Goal: Task Accomplishment & Management: Manage account settings

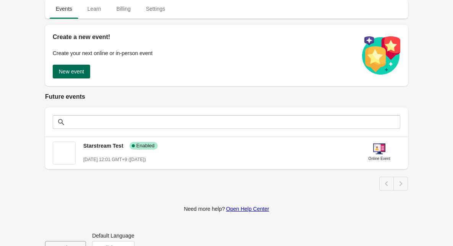
scroll to position [95, 0]
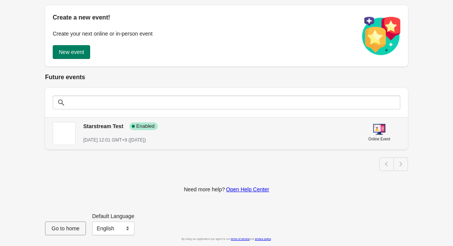
click at [146, 139] on span "[DATE] 12:01 GMT+9 ([DATE])" at bounding box center [114, 139] width 63 height 5
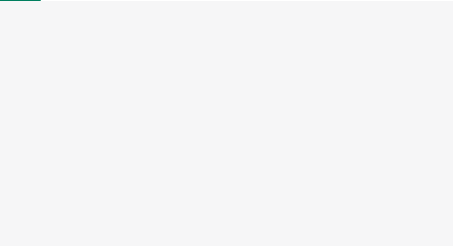
select select "US"
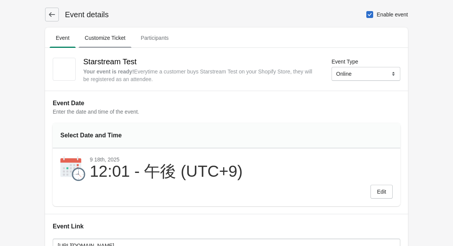
click at [101, 35] on span "Customize Ticket" at bounding box center [105, 38] width 53 height 14
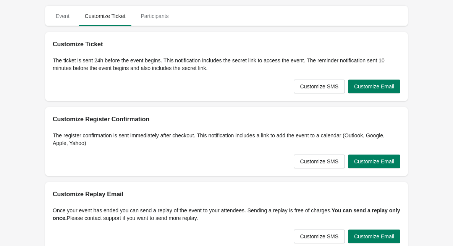
scroll to position [28, 0]
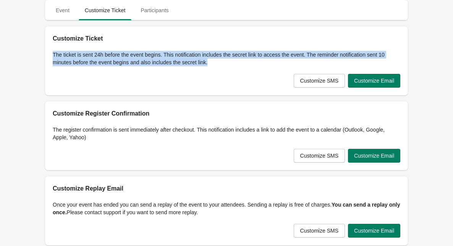
drag, startPoint x: 220, startPoint y: 65, endPoint x: 53, endPoint y: 56, distance: 166.8
click at [53, 56] on p "The ticket is sent 24h before the event begins. This notification includes the …" at bounding box center [227, 58] width 348 height 15
copy p "The ticket is sent 24h before the event begins. This notification includes the …"
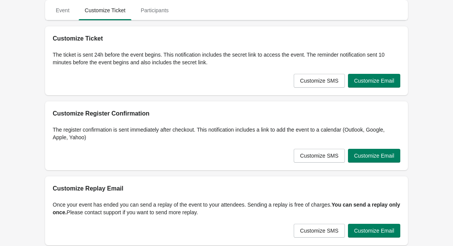
click at [219, 58] on p "The ticket is sent 24h before the event begins. This notification includes the …" at bounding box center [227, 58] width 348 height 15
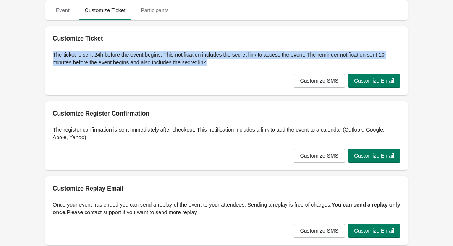
drag, startPoint x: 222, startPoint y: 61, endPoint x: 53, endPoint y: 54, distance: 169.3
click at [53, 54] on p "The ticket is sent 24h before the event begins. This notification includes the …" at bounding box center [227, 58] width 348 height 15
copy p "The ticket is sent 24h before the event begins. This notification includes the …"
click at [64, 16] on span "Event" at bounding box center [63, 10] width 26 height 14
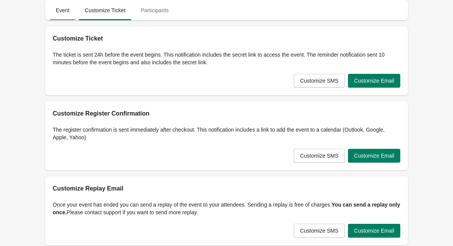
select select "US"
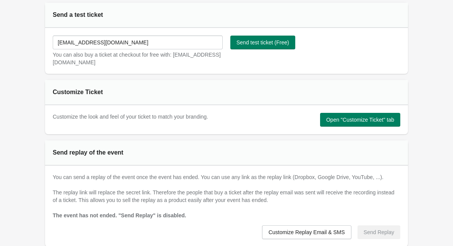
scroll to position [347, 0]
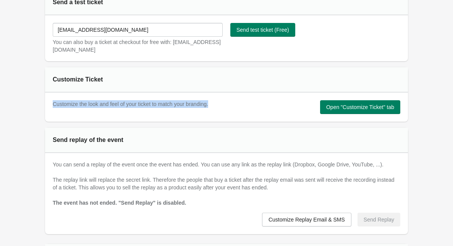
drag, startPoint x: 239, startPoint y: 103, endPoint x: 53, endPoint y: 105, distance: 186.4
click at [53, 105] on div "Customize the look and feel of your ticket to match your branding. Open "Custom…" at bounding box center [224, 104] width 354 height 20
copy span "Customize the look and feel of your ticket to match your branding."
click at [340, 110] on button "Open "Customize Ticket" tab" at bounding box center [360, 107] width 80 height 14
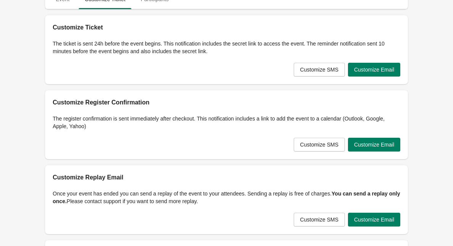
scroll to position [0, 0]
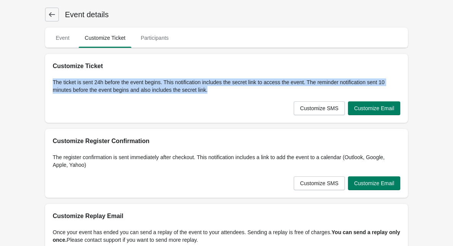
drag, startPoint x: 215, startPoint y: 87, endPoint x: 53, endPoint y: 80, distance: 161.4
click at [53, 80] on p "The ticket is sent 24h before the event begins. This notification includes the …" at bounding box center [227, 85] width 348 height 15
copy p "The ticket is sent 24h before the event begins. This notification includes the …"
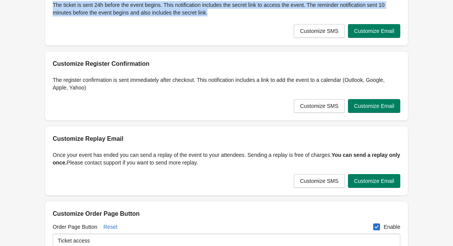
scroll to position [25, 0]
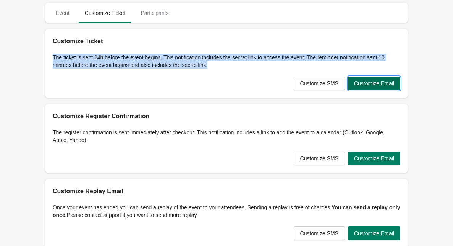
click at [358, 80] on span "Customize Email" at bounding box center [374, 83] width 40 height 6
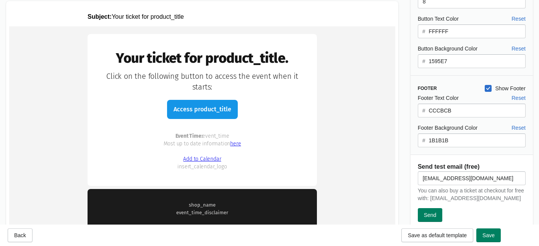
scroll to position [32, 0]
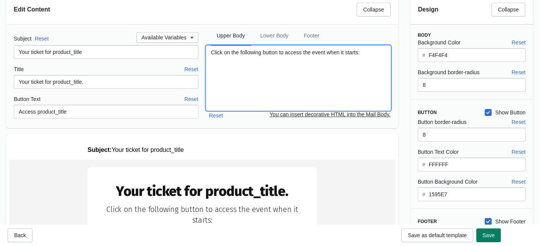
drag, startPoint x: 370, startPoint y: 53, endPoint x: 205, endPoint y: 52, distance: 164.2
click at [206, 52] on textarea "Click on the following button to access the event when it starts:" at bounding box center [298, 77] width 184 height 65
click at [258, 55] on textarea "Click on the following button to access the event when it starts:" at bounding box center [298, 77] width 184 height 65
paste textarea "イベント開始時にアクセスするには、以下のボタンをクリックしてください："
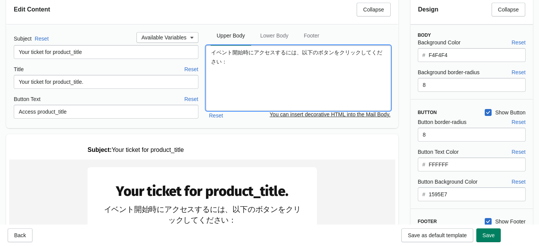
type textarea "イベント開始時にアクセスするには、以下のボタンをクリックしてください："
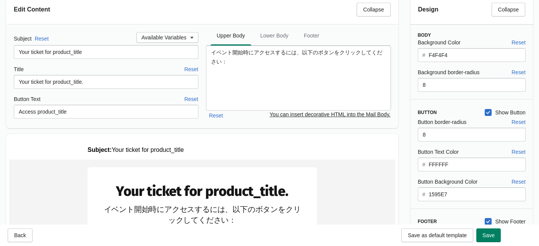
click at [242, 126] on div "Subject Reset Available Variables Your ticket for product_title Title Reset You…" at bounding box center [202, 76] width 392 height 104
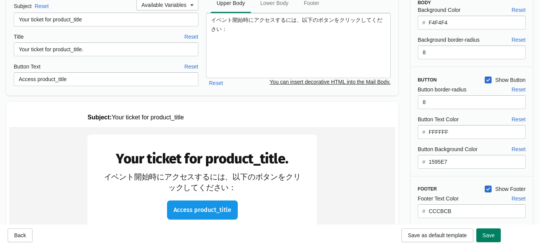
scroll to position [55, 0]
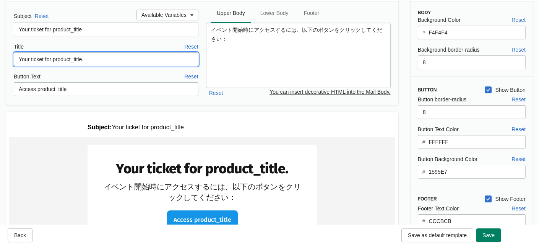
drag, startPoint x: 52, startPoint y: 58, endPoint x: 13, endPoint y: 57, distance: 39.0
click at [13, 57] on div "Subject Reset Available Variables Your ticket for product_title Title Reset You…" at bounding box center [202, 54] width 392 height 104
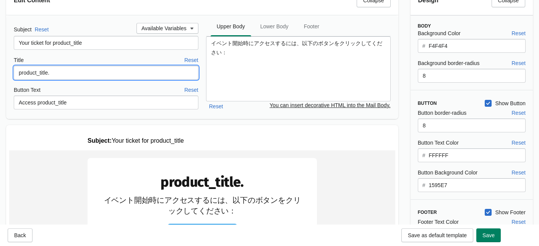
scroll to position [36, 0]
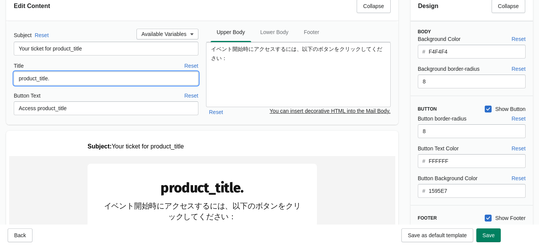
type input "product_title."
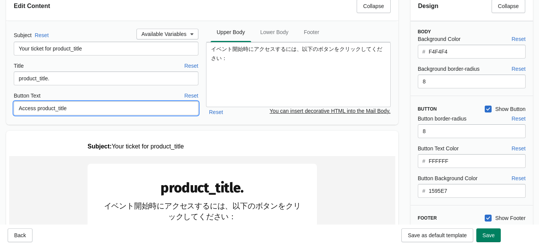
drag, startPoint x: 92, startPoint y: 110, endPoint x: 15, endPoint y: 110, distance: 77.2
click at [15, 110] on input "Access product_title" at bounding box center [106, 108] width 184 height 14
type input "イ"
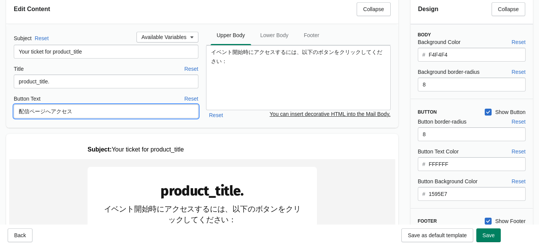
type input "配信ページへアクセス"
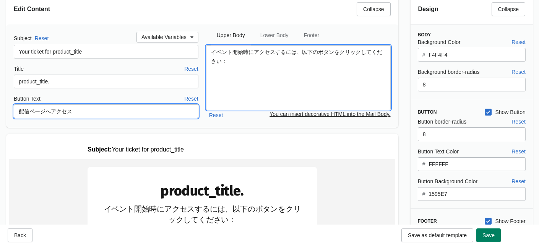
click at [301, 54] on textarea "イベント開始時にアクセスするには、以下のボタンをクリックしてください：" at bounding box center [298, 77] width 184 height 65
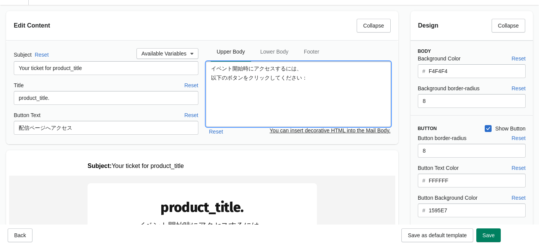
type textarea "イベント開始時にアクセスするには、 以下のボタンをクリックしてください："
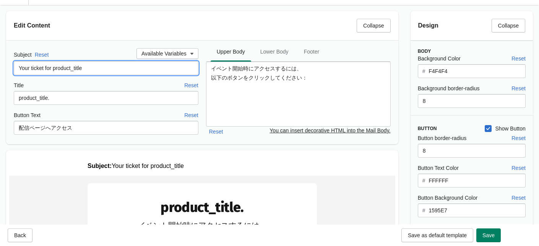
click at [115, 67] on input "Your ticket for product_title" at bounding box center [106, 68] width 184 height 14
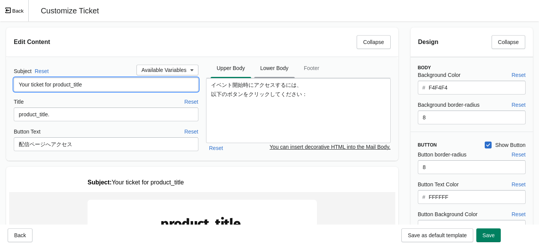
click at [285, 73] on span "Lower Body" at bounding box center [274, 68] width 40 height 14
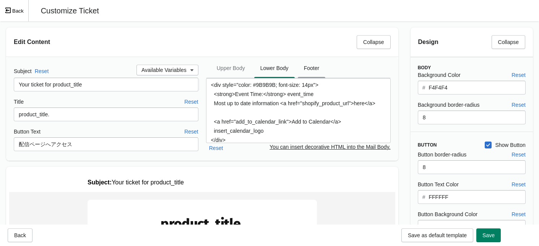
click at [315, 71] on span "Footer" at bounding box center [312, 68] width 28 height 14
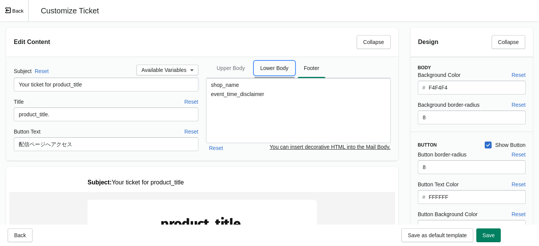
click at [287, 70] on span "Lower Body" at bounding box center [274, 68] width 40 height 14
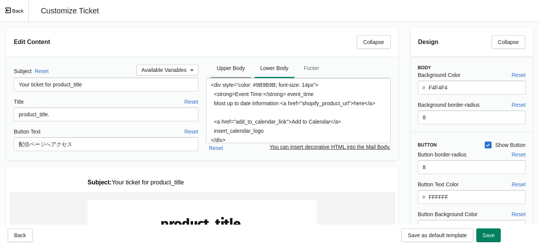
click at [217, 74] on span "Upper Body" at bounding box center [230, 68] width 40 height 14
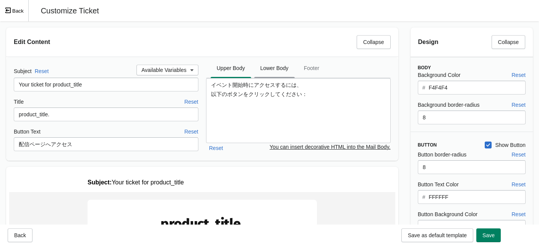
click at [283, 68] on span "Lower Body" at bounding box center [274, 68] width 40 height 14
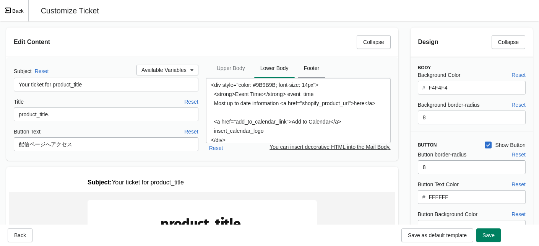
click at [314, 68] on span "Footer" at bounding box center [312, 68] width 28 height 14
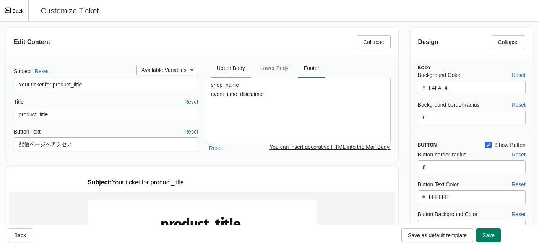
click at [227, 68] on span "Upper Body" at bounding box center [230, 68] width 40 height 14
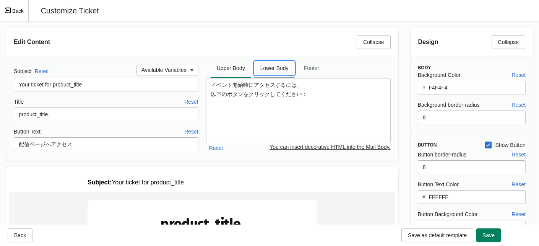
click at [285, 68] on span "Lower Body" at bounding box center [274, 68] width 40 height 14
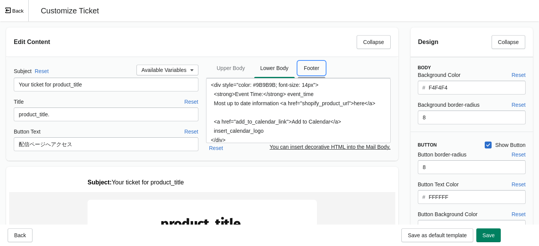
click at [304, 74] on span "Footer" at bounding box center [312, 68] width 28 height 14
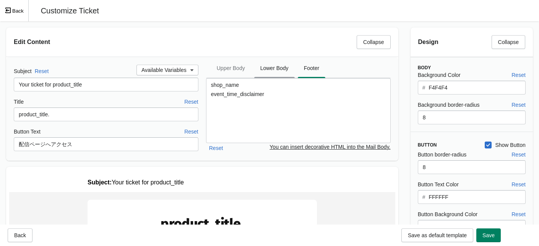
click at [281, 73] on span "Lower Body" at bounding box center [274, 68] width 40 height 14
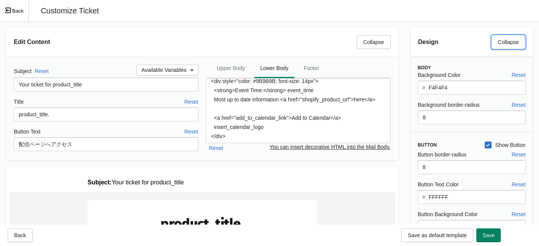
drag, startPoint x: 492, startPoint y: 39, endPoint x: 466, endPoint y: 39, distance: 25.6
click at [453, 39] on div "Design Collapse" at bounding box center [468, 39] width 113 height 20
click at [11, 13] on span "Exit fullscreen mode" at bounding box center [9, 11] width 8 height 8
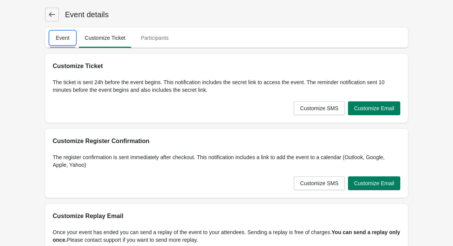
click at [61, 38] on span "Event" at bounding box center [63, 38] width 26 height 14
select select "US"
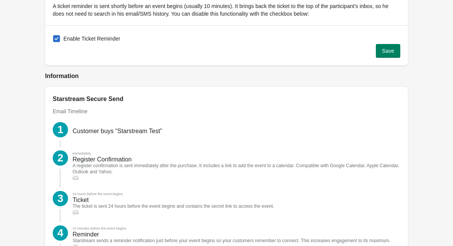
scroll to position [898, 0]
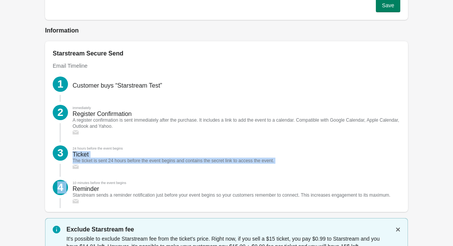
drag, startPoint x: 108, startPoint y: 171, endPoint x: 70, endPoint y: 155, distance: 41.9
click at [70, 155] on div "1 Customer buys “Starstream Test” 2 immediately Register Confirmation A registe…" at bounding box center [227, 135] width 348 height 138
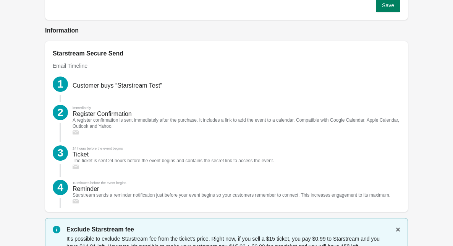
click at [88, 155] on div "Ticket" at bounding box center [81, 154] width 16 height 6
drag, startPoint x: 170, startPoint y: 83, endPoint x: 73, endPoint y: 86, distance: 96.7
click at [73, 86] on div "1 Customer buys “Starstream Test”" at bounding box center [227, 80] width 348 height 28
copy div "Customer buys “Starstream Test”"
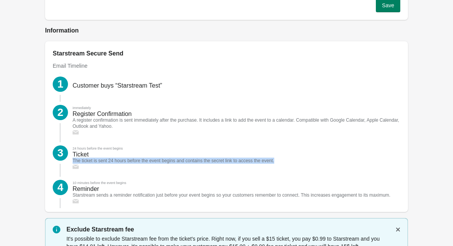
drag, startPoint x: 302, startPoint y: 158, endPoint x: 69, endPoint y: 160, distance: 233.4
click at [69, 160] on div "3 24 hours before the event begins Ticket The ticket is sent 24 hours before th…" at bounding box center [227, 152] width 348 height 34
copy div "The ticket is sent 24 hours before the event begins and contains the secret lin…"
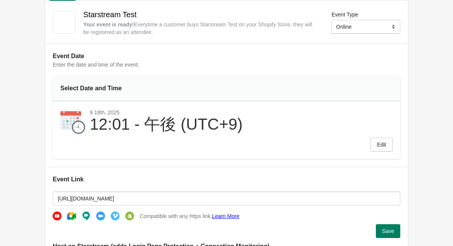
scroll to position [0, 0]
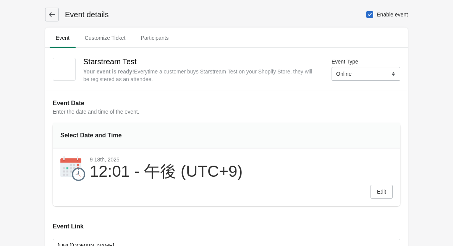
click at [56, 13] on button at bounding box center [52, 15] width 14 height 14
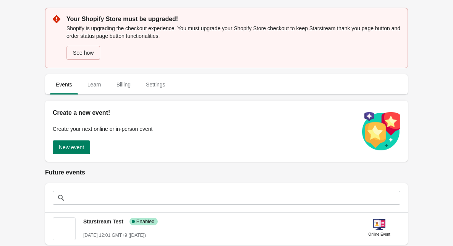
scroll to position [95, 0]
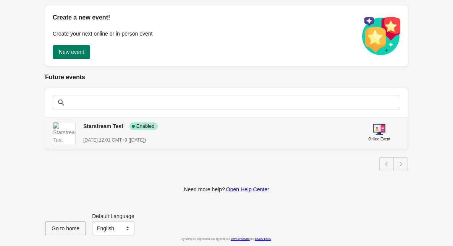
click at [116, 126] on span "Starstream Test" at bounding box center [103, 126] width 40 height 6
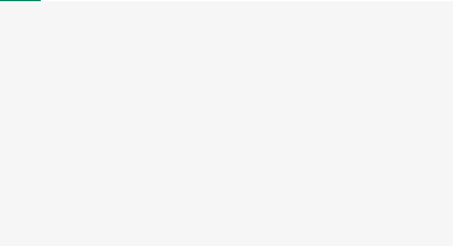
select select "US"
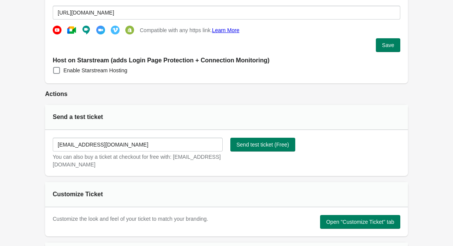
scroll to position [173, 0]
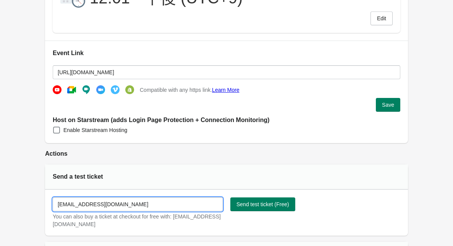
click at [116, 206] on input "[EMAIL_ADDRESS][DOMAIN_NAME]" at bounding box center [138, 204] width 170 height 14
click at [297, 104] on div "Save" at bounding box center [227, 105] width 348 height 14
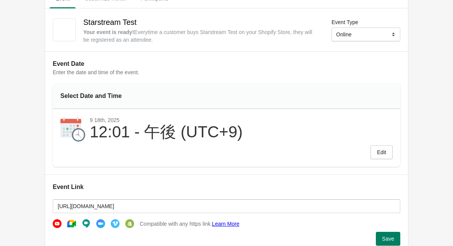
scroll to position [0, 0]
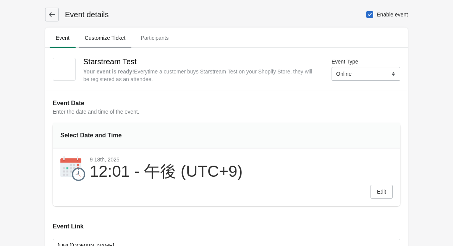
click at [120, 41] on span "Customize Ticket" at bounding box center [105, 38] width 53 height 14
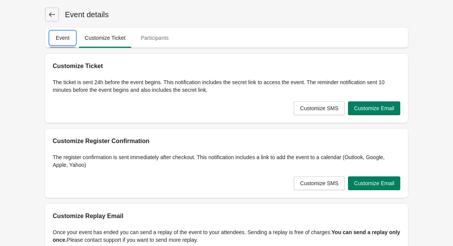
click at [61, 34] on span "Event" at bounding box center [63, 38] width 26 height 14
select select "US"
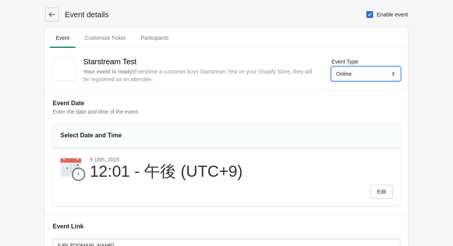
click at [370, 69] on select "Online Physical" at bounding box center [366, 74] width 69 height 14
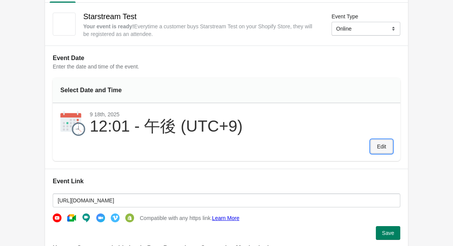
click at [383, 142] on button "Edit" at bounding box center [381, 146] width 22 height 14
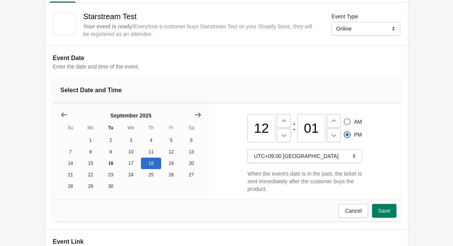
click at [380, 207] on span "Save" at bounding box center [384, 210] width 12 height 6
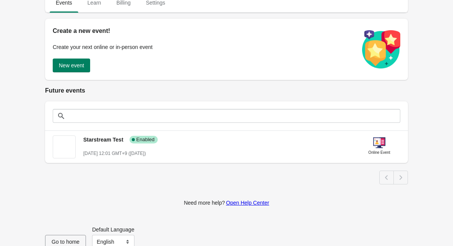
scroll to position [95, 0]
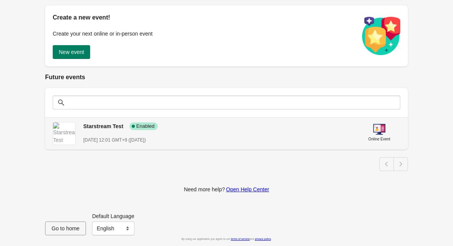
click at [141, 134] on div "Starstream Test Success Complete Enabled September 18st, 2025 @ 12:01 GMT+9 (in…" at bounding box center [217, 130] width 269 height 28
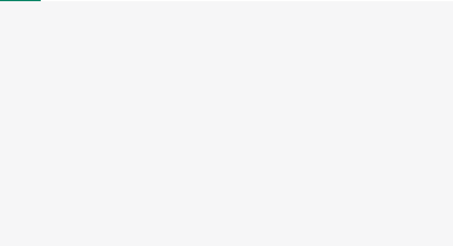
select select "US"
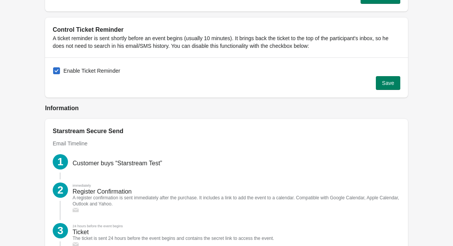
scroll to position [813, 0]
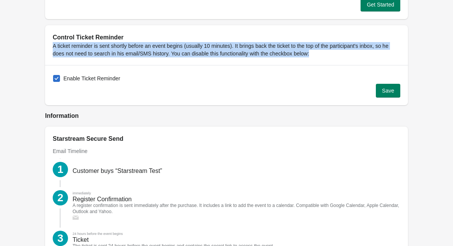
drag, startPoint x: 54, startPoint y: 46, endPoint x: 343, endPoint y: 57, distance: 289.7
click at [343, 57] on div "Control Ticket Reminder A ticket reminder is sent shortly before an event begin…" at bounding box center [226, 45] width 363 height 40
copy p "A ticket reminder is sent shortly before an event begins (usually 10 minutes). …"
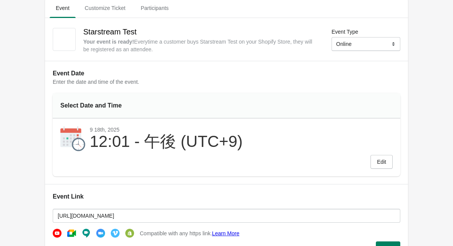
scroll to position [0, 0]
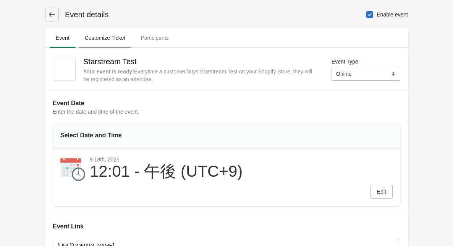
click at [125, 39] on span "Customize Ticket" at bounding box center [105, 38] width 53 height 14
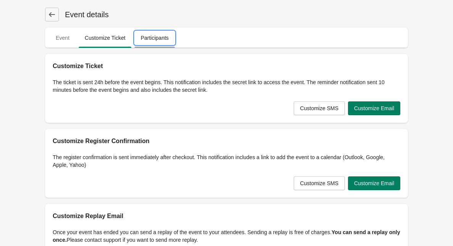
click at [158, 41] on span "Participants" at bounding box center [154, 38] width 40 height 14
select select "US"
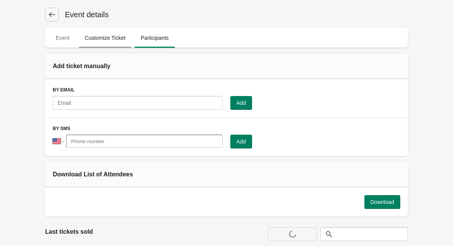
click at [118, 34] on span "Customize Ticket" at bounding box center [105, 38] width 53 height 14
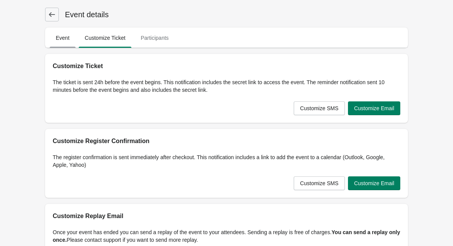
click at [72, 33] on span "Event" at bounding box center [63, 38] width 26 height 14
select select "US"
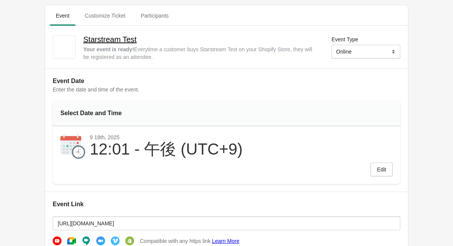
scroll to position [13, 0]
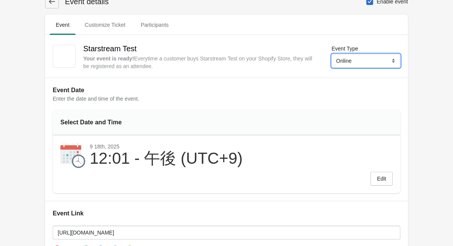
click at [351, 55] on select "Online Physical" at bounding box center [366, 61] width 69 height 14
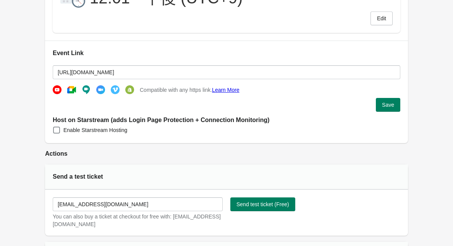
scroll to position [173, 0]
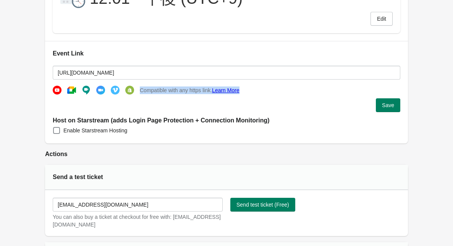
drag, startPoint x: 251, startPoint y: 90, endPoint x: 139, endPoint y: 93, distance: 111.2
click at [139, 93] on div "Compatible with any https link. Learn More" at bounding box center [227, 86] width 348 height 15
copy span "Compatible with any https link. Learn More"
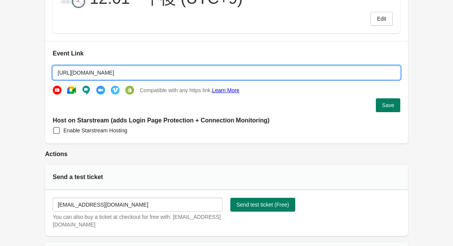
drag, startPoint x: 206, startPoint y: 70, endPoint x: 52, endPoint y: 76, distance: 154.8
click at [52, 76] on div "Event Link https://www.youtube.com/watch?v=jfKfPfyJRdk Compatible with any http…" at bounding box center [226, 92] width 363 height 102
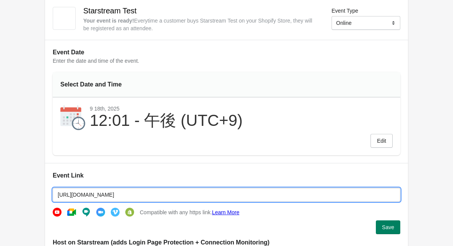
scroll to position [85, 0]
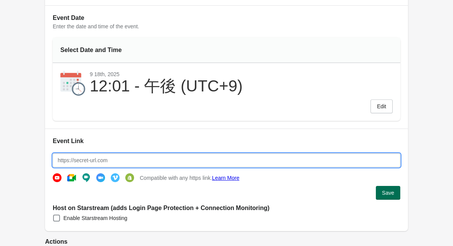
click at [379, 196] on button "Save" at bounding box center [388, 193] width 24 height 14
type input "https://"
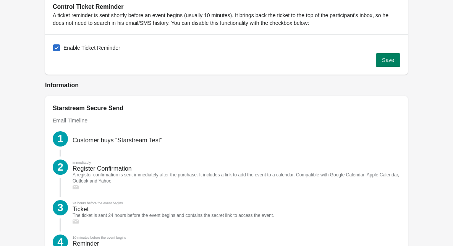
scroll to position [904, 0]
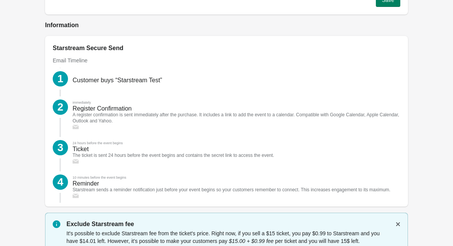
drag, startPoint x: 101, startPoint y: 197, endPoint x: 74, endPoint y: 183, distance: 30.9
click at [74, 183] on div "10 minutes before the event begins Reminder Starstream sends a reminder notific…" at bounding box center [229, 185] width 322 height 28
copy div "Reminder Starstream sends a reminder notification just before your event begins…"
